Goal: Find specific fact

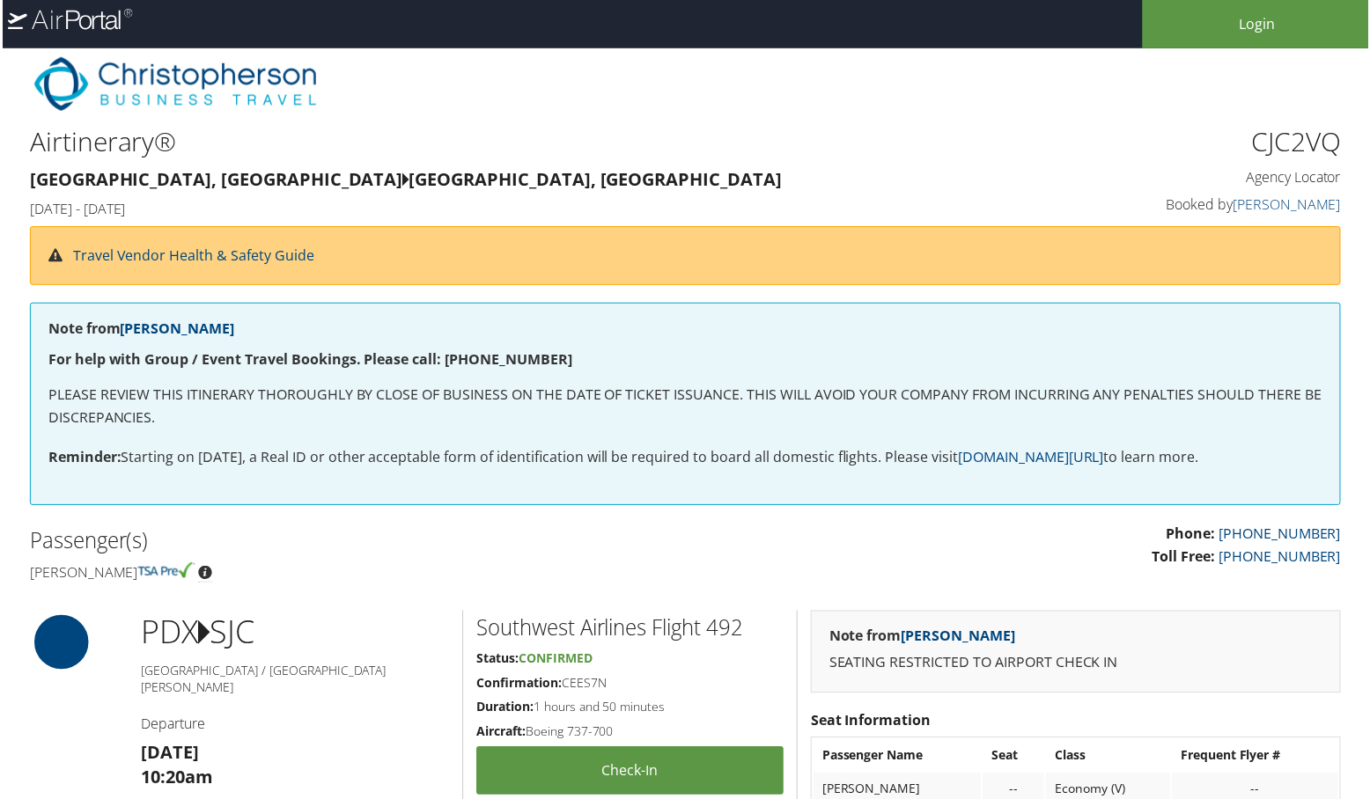
scroll to position [0, 4]
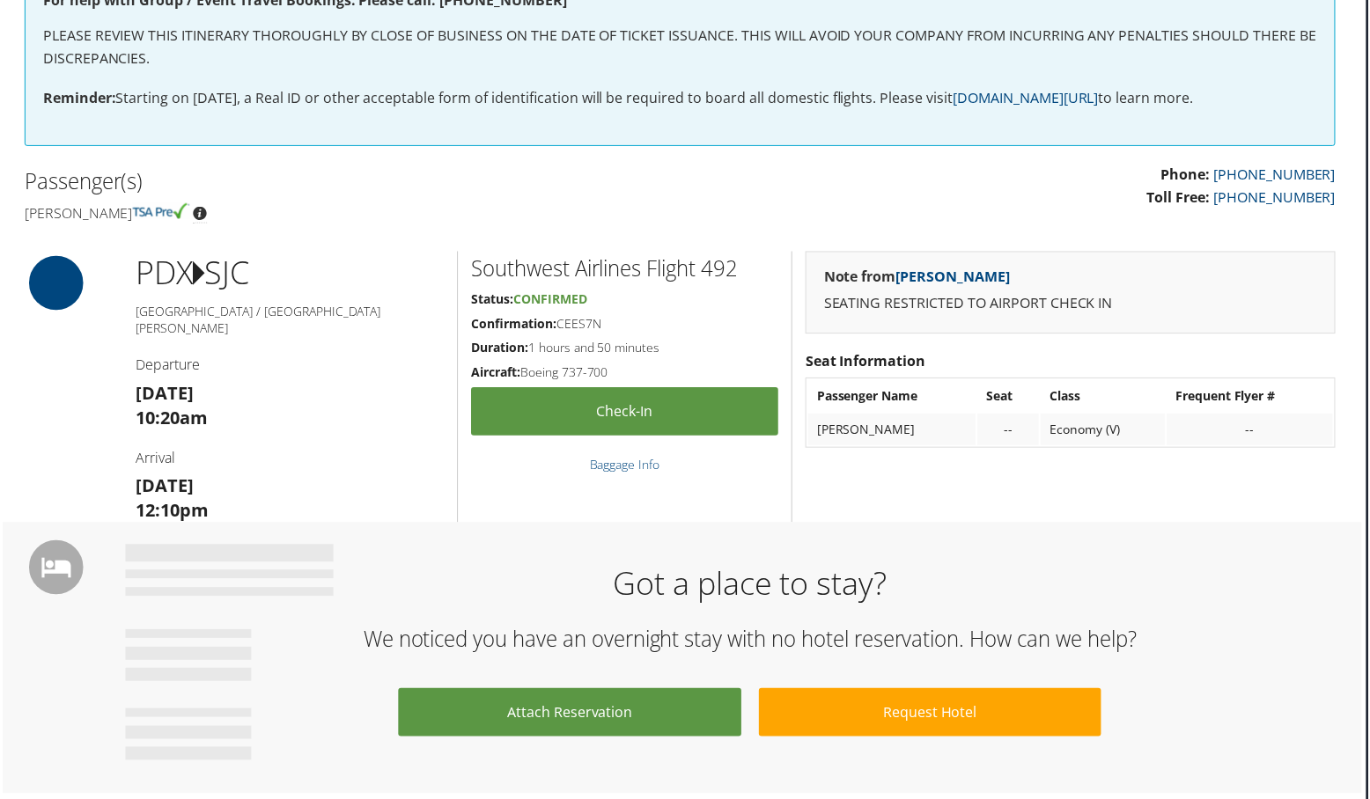
click at [960, 354] on h4 "Seat Information" at bounding box center [1071, 362] width 532 height 19
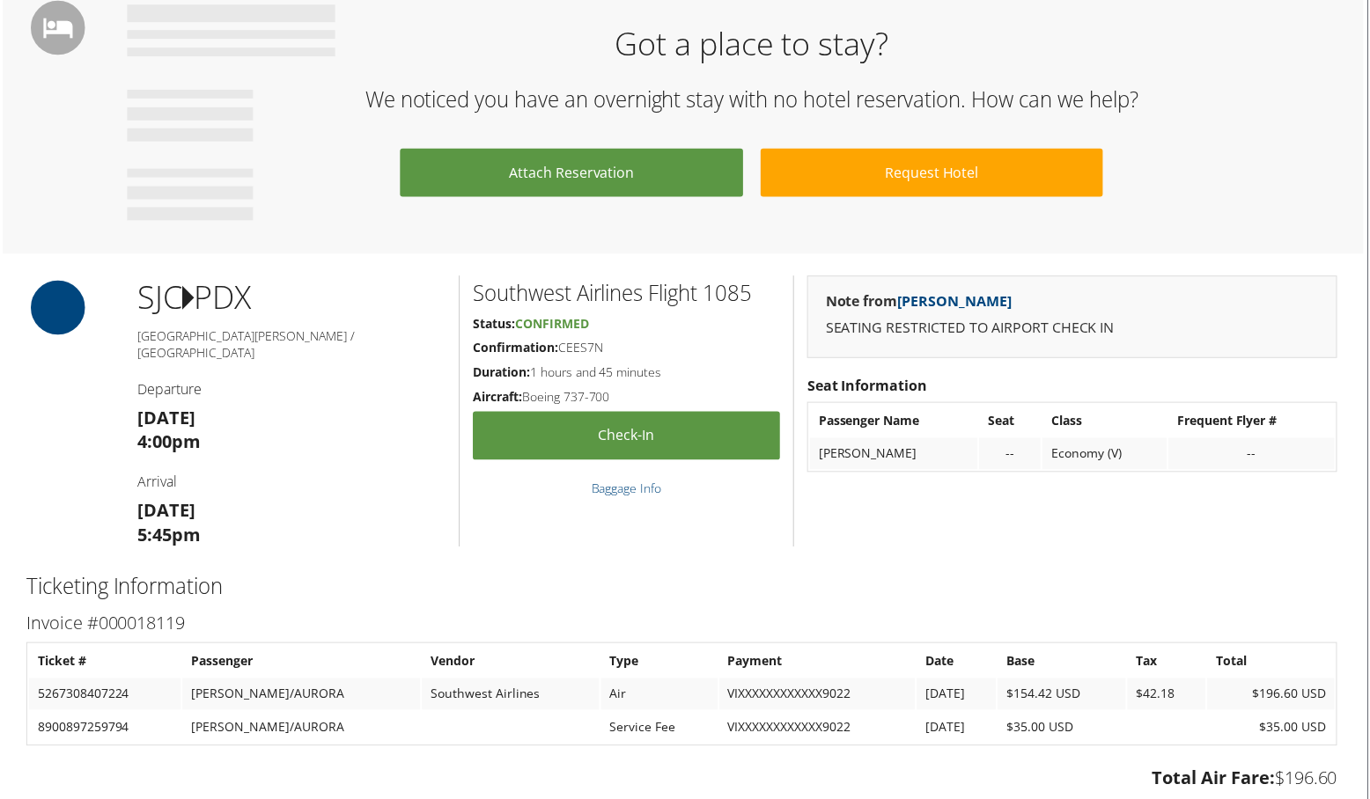
scroll to position [903, 7]
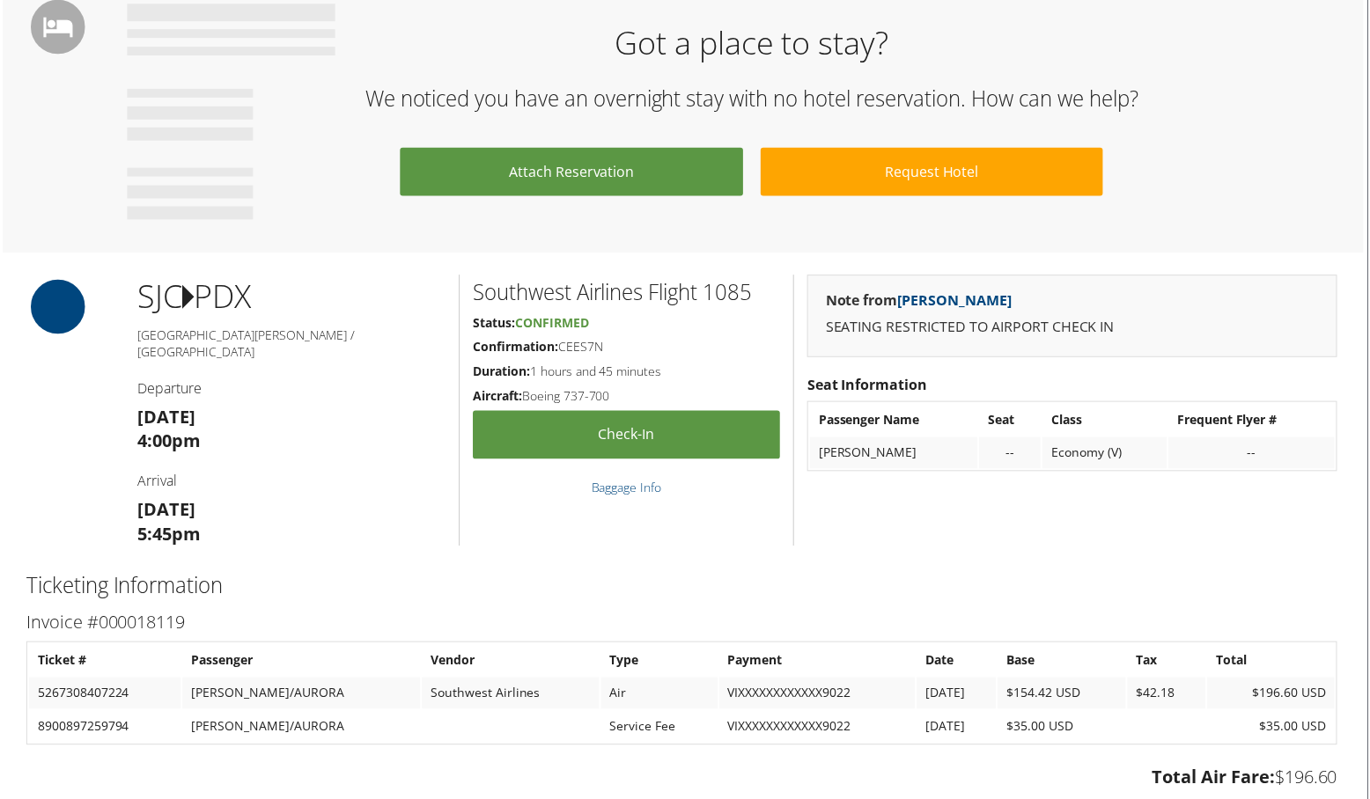
click at [582, 339] on h5 "Confirmation: CEES7N" at bounding box center [626, 348] width 308 height 18
drag, startPoint x: 556, startPoint y: 342, endPoint x: 607, endPoint y: 345, distance: 51.2
click at [607, 345] on h5 "Confirmation: CEES7N" at bounding box center [626, 348] width 308 height 18
drag, startPoint x: 602, startPoint y: 344, endPoint x: 560, endPoint y: 344, distance: 42.2
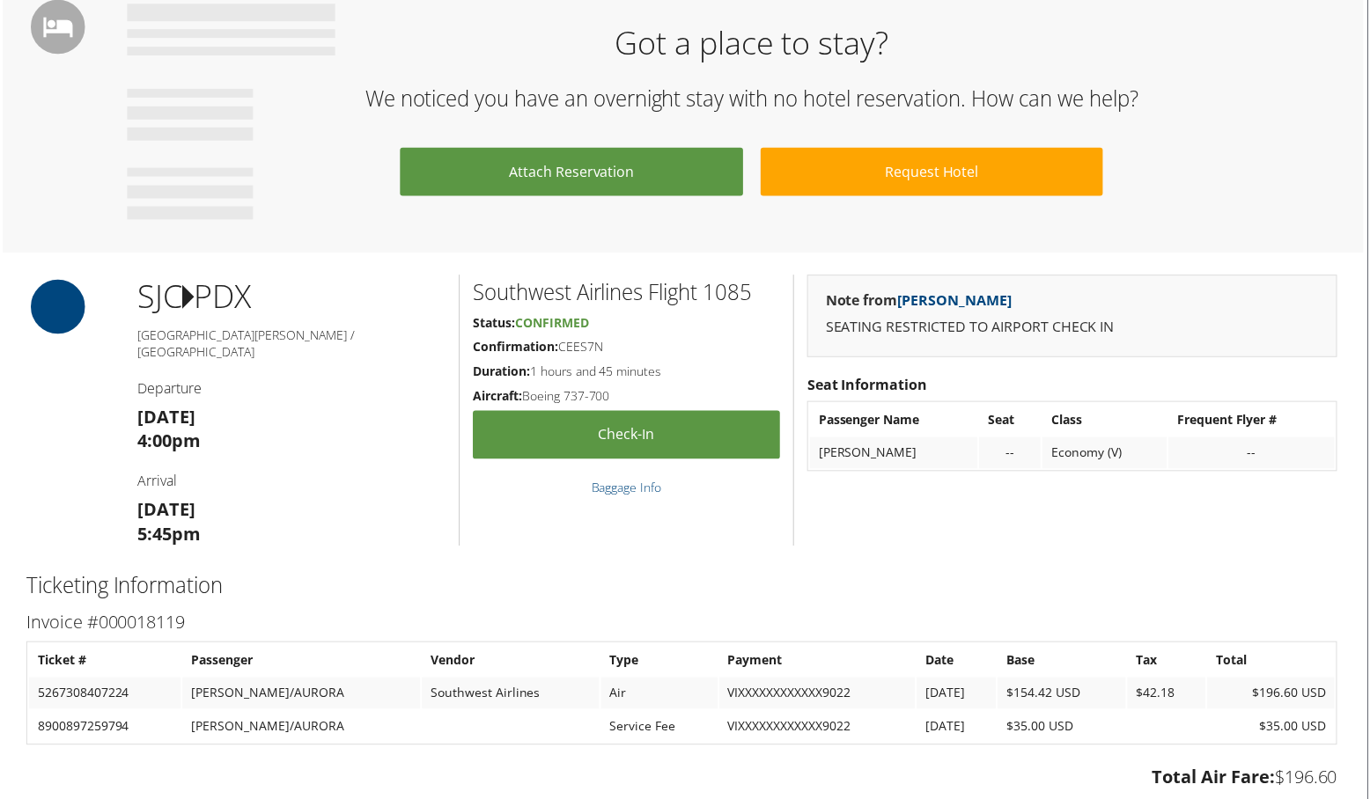
click at [560, 344] on h5 "Confirmation: CEES7N" at bounding box center [626, 348] width 308 height 18
copy h5 "CEES7N"
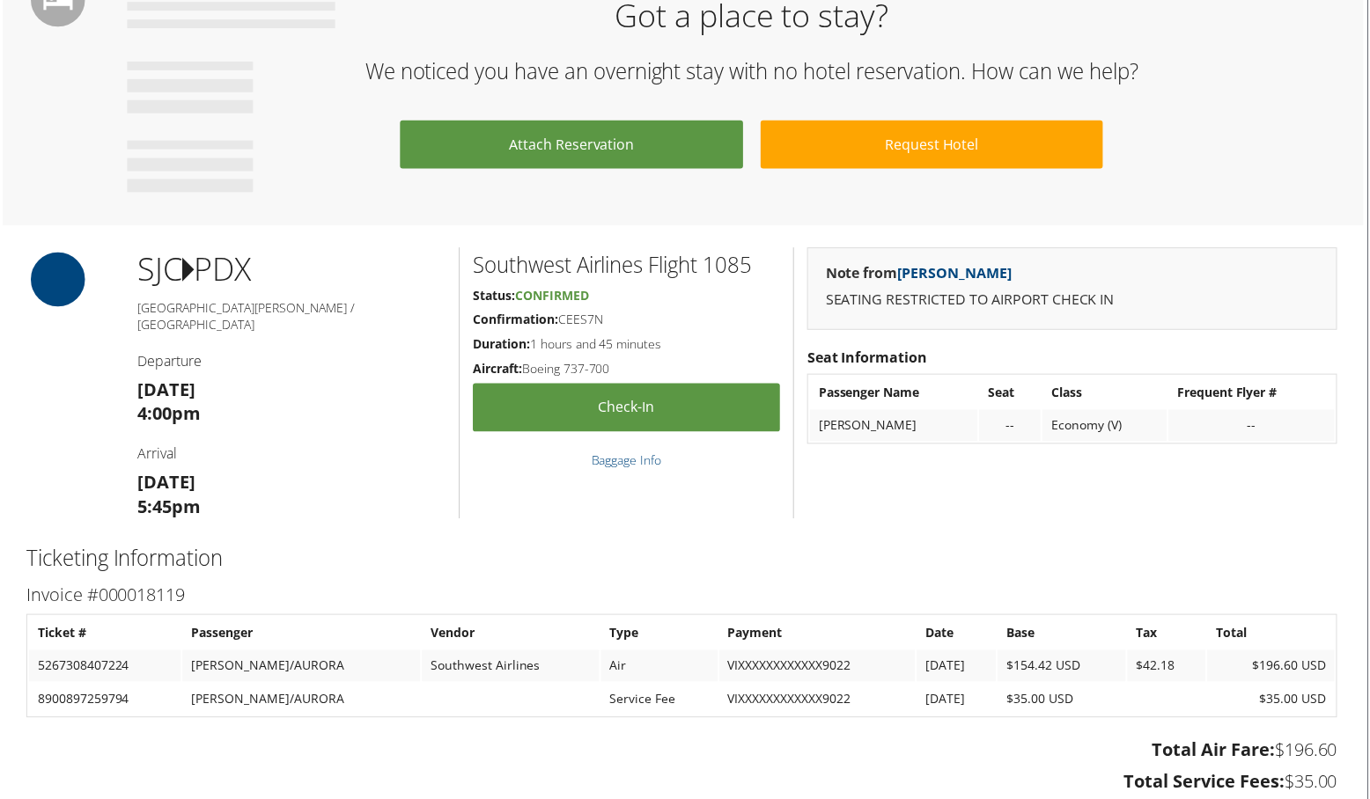
scroll to position [940, 7]
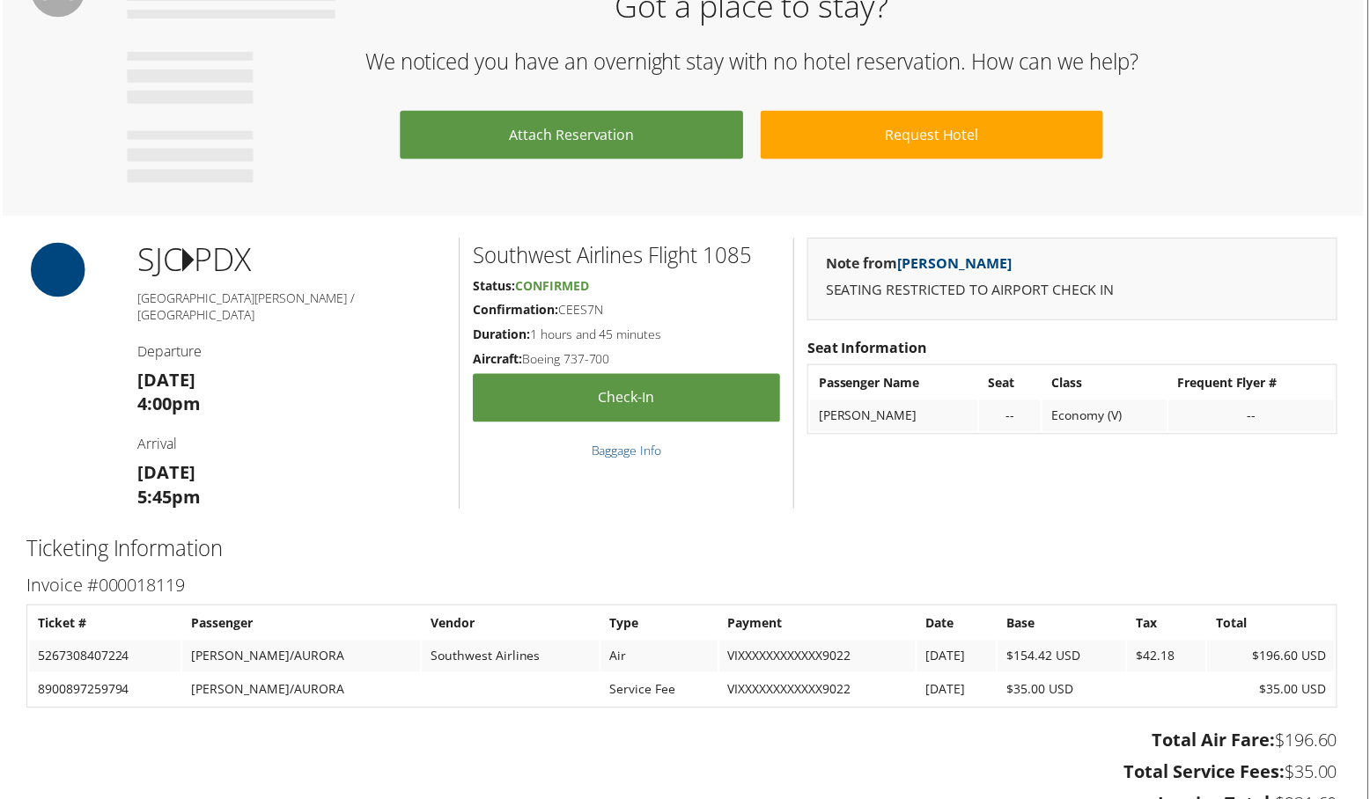
copy h5 "CEES7N"
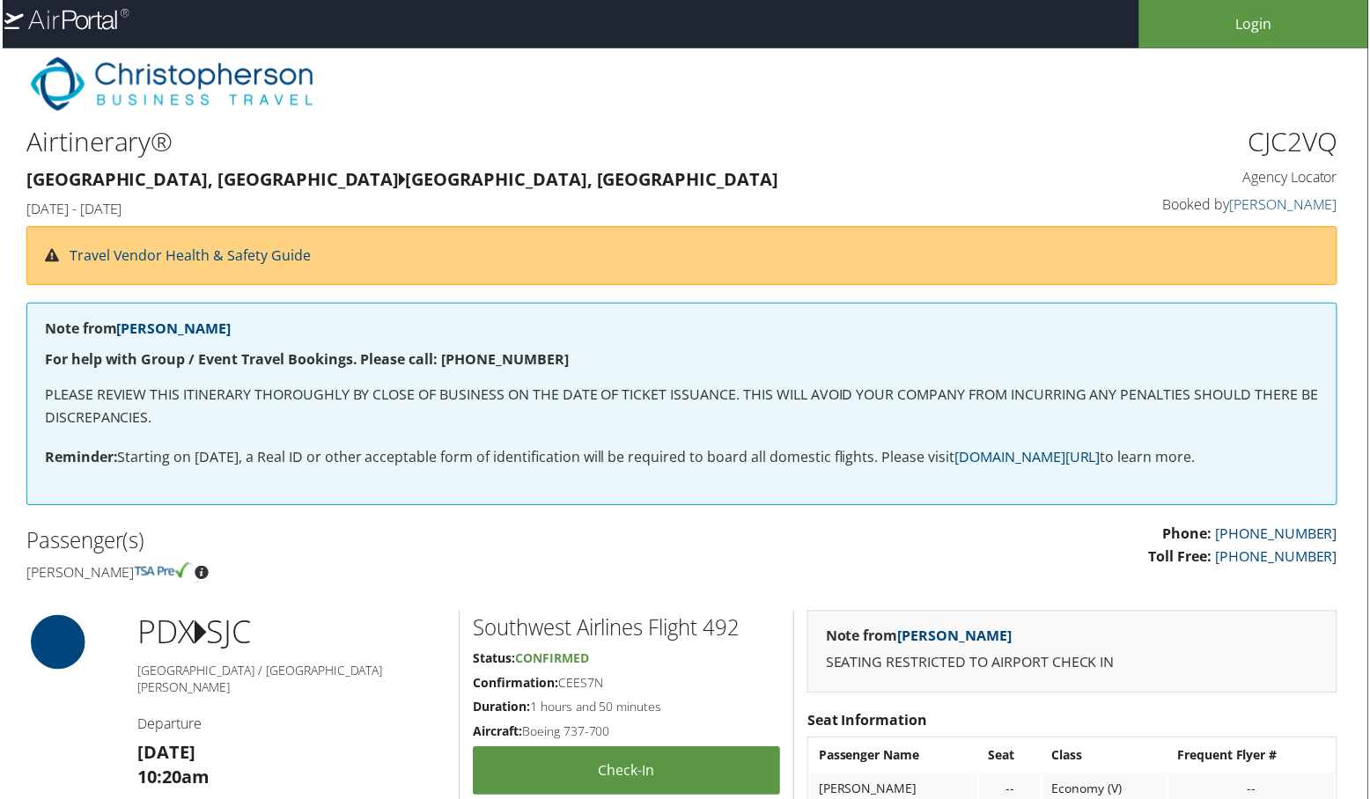
scroll to position [0, 7]
drag, startPoint x: 1242, startPoint y: 138, endPoint x: 1326, endPoint y: 140, distance: 83.6
click at [1326, 140] on h1 "CJC2VQ" at bounding box center [1184, 142] width 309 height 37
copy h1 "CJC2VQ"
